Goal: Entertainment & Leisure: Consume media (video, audio)

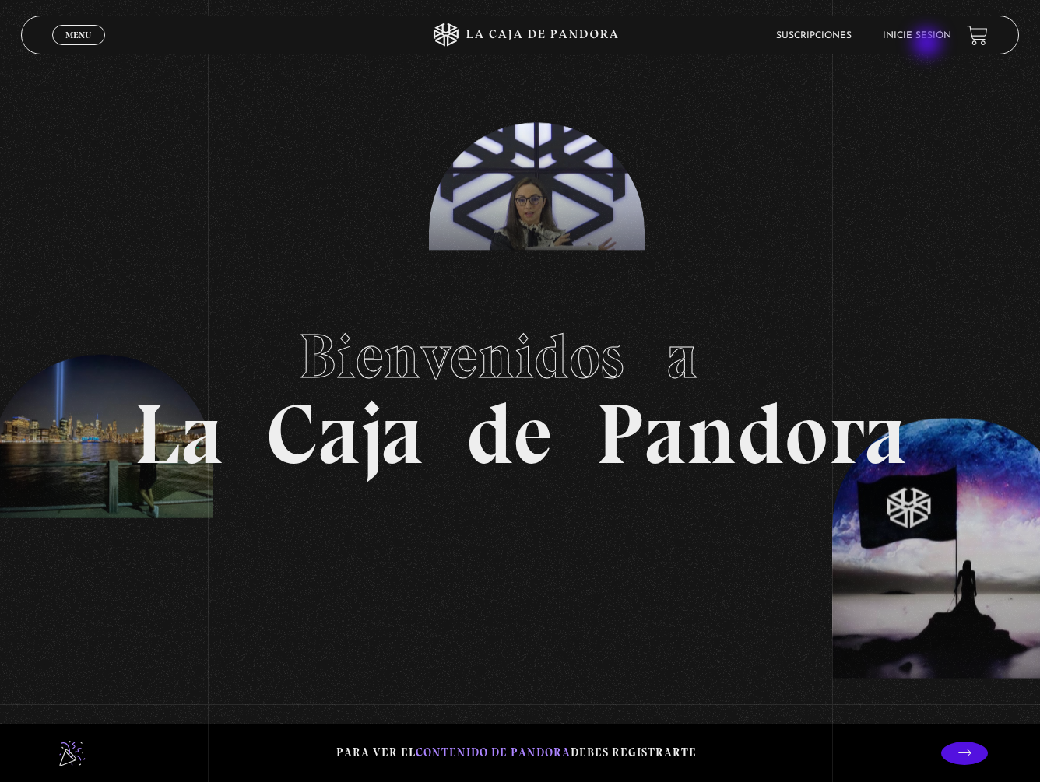
click at [928, 44] on li "Inicie sesión" at bounding box center [917, 35] width 68 height 24
click at [928, 34] on link "Inicie sesión" at bounding box center [917, 35] width 68 height 9
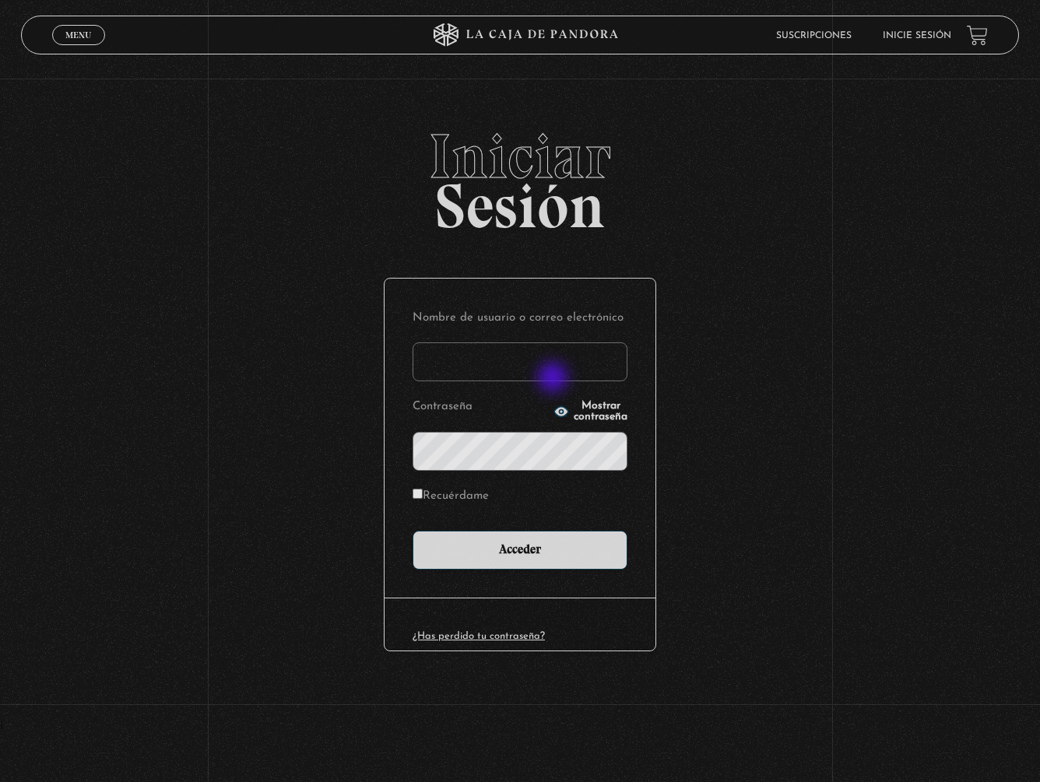
click at [539, 360] on input "Nombre de usuario o correo electrónico" at bounding box center [519, 361] width 215 height 39
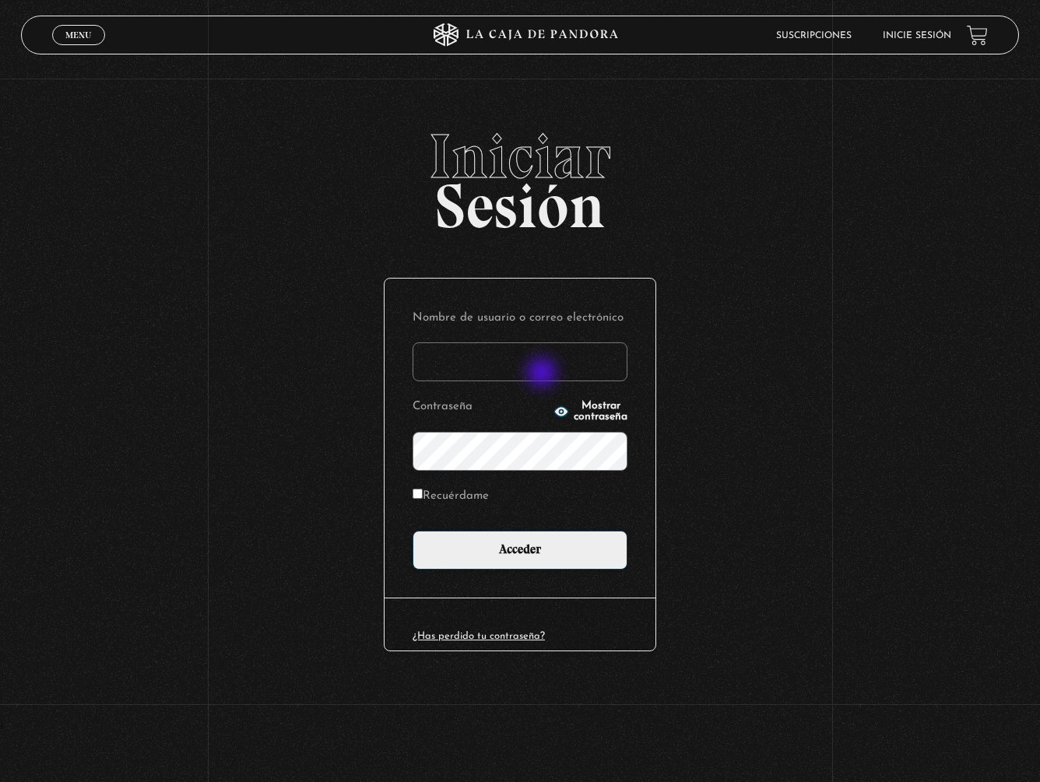
type input "marimontero9611@gmail.com"
click at [412, 531] on input "Acceder" at bounding box center [519, 550] width 215 height 39
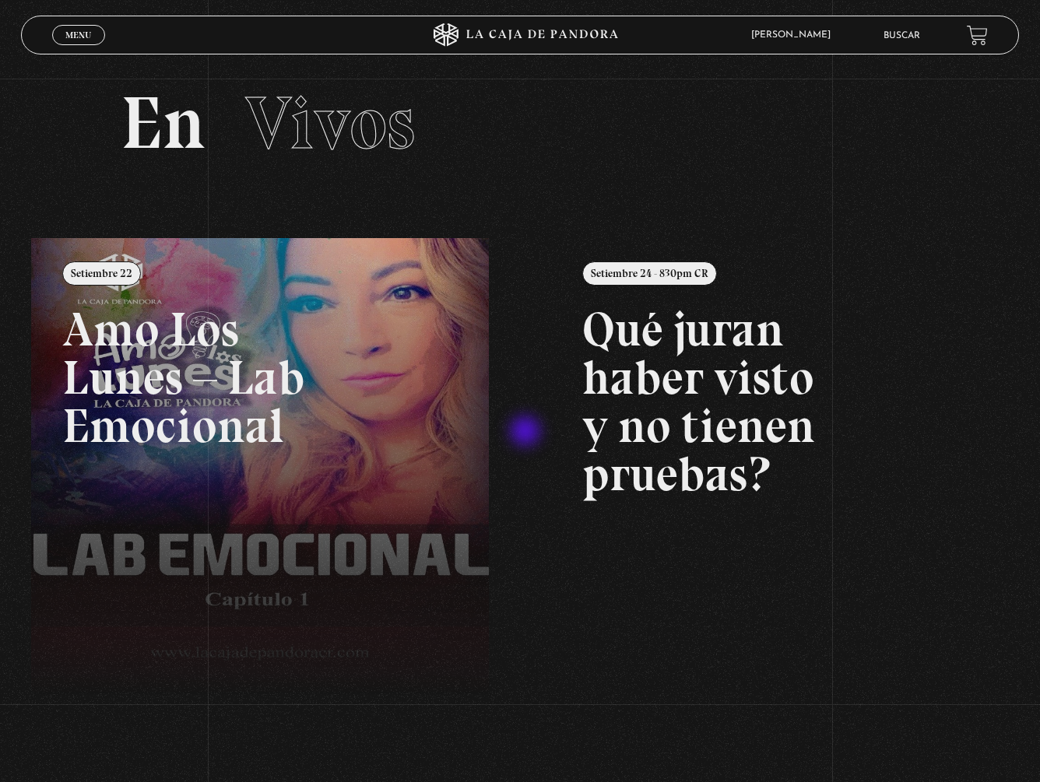
scroll to position [10, 0]
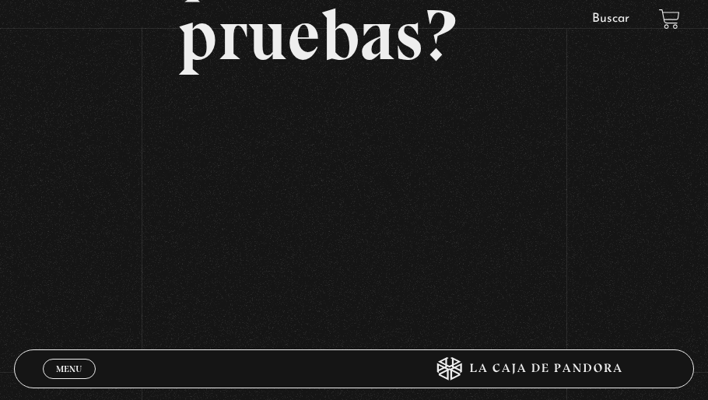
scroll to position [347, 0]
click at [638, 300] on div "Volver Setiembre 24 - 830pm CR Qué juran haber visto y no tienen pruebas?" at bounding box center [354, 8] width 708 height 630
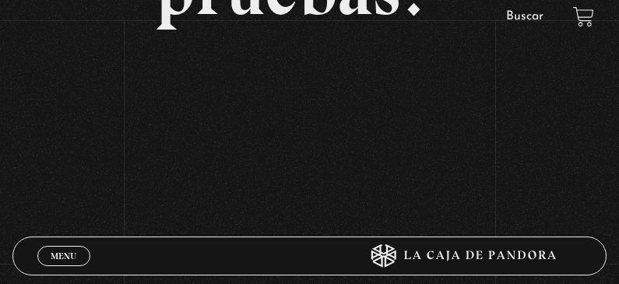
scroll to position [421, 0]
